Goal: Task Accomplishment & Management: Use online tool/utility

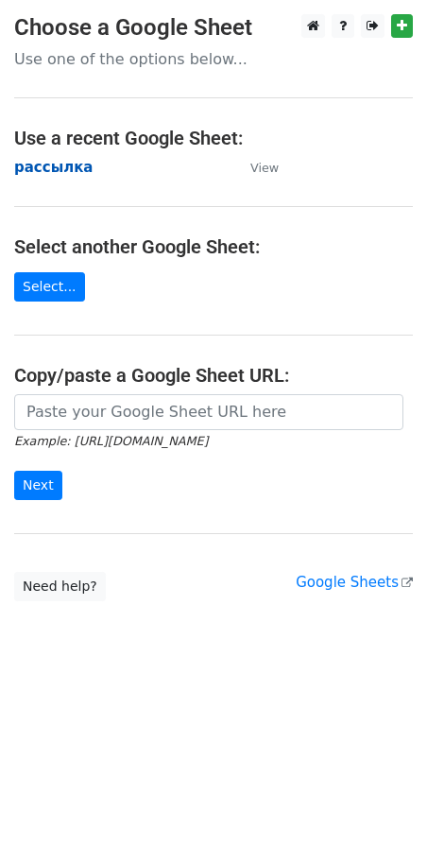
click at [57, 160] on strong "рассылка" at bounding box center [53, 167] width 79 height 17
